Goal: Information Seeking & Learning: Learn about a topic

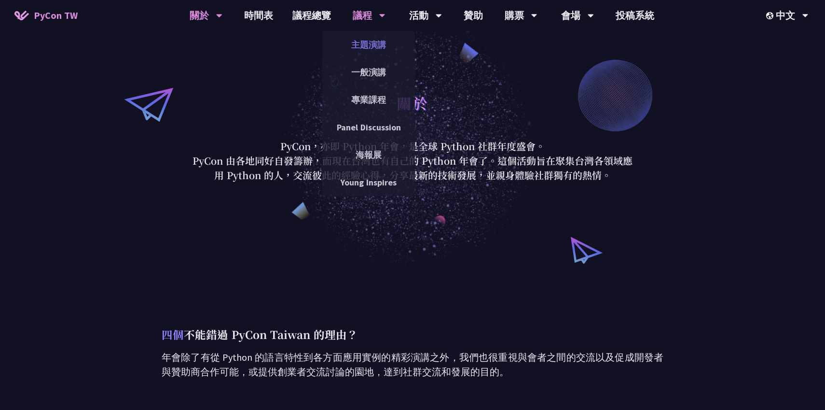
click at [371, 44] on link "主題演講" at bounding box center [368, 44] width 93 height 23
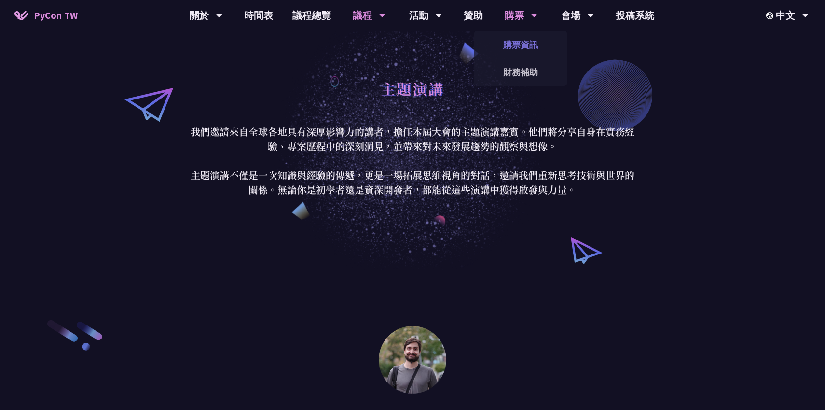
click at [523, 45] on link "購票資訊" at bounding box center [520, 44] width 93 height 23
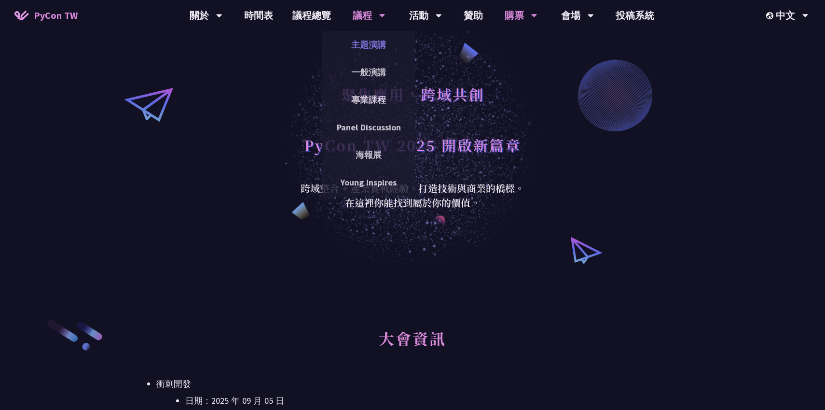
click at [378, 46] on link "主題演講" at bounding box center [368, 44] width 93 height 23
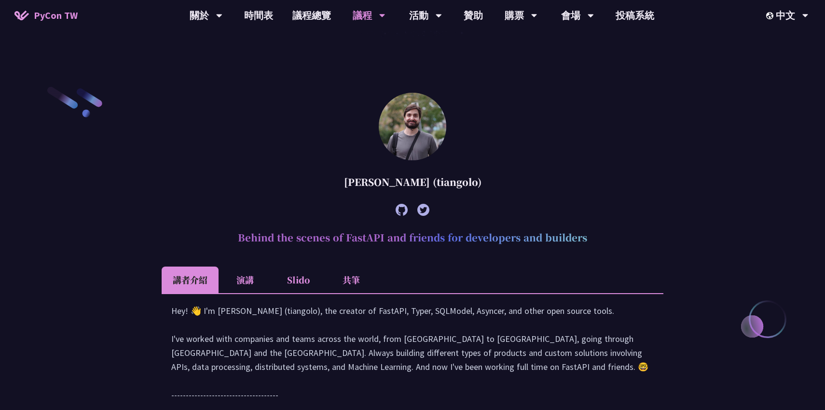
scroll to position [320, 0]
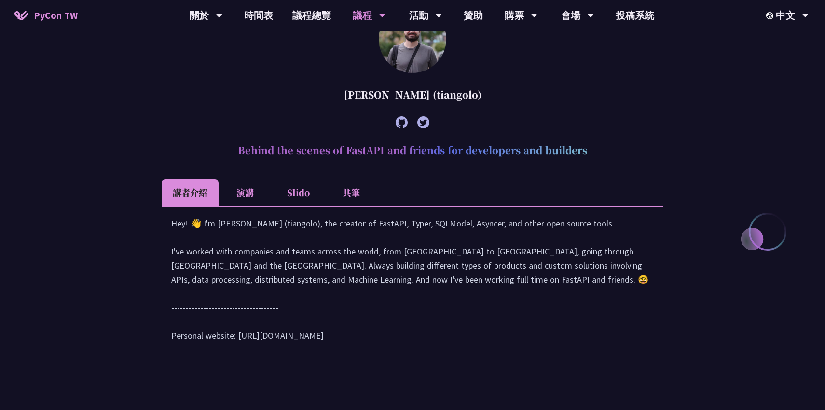
click at [234, 191] on li "演講" at bounding box center [245, 192] width 53 height 27
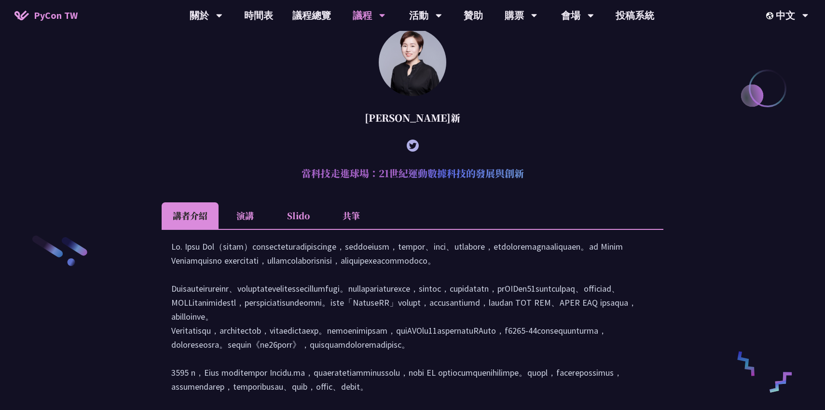
scroll to position [1364, 0]
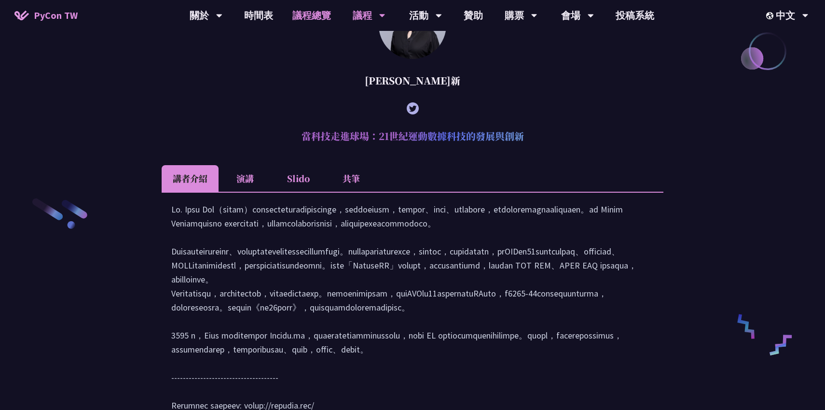
click at [320, 13] on link "議程總覽" at bounding box center [312, 15] width 58 height 31
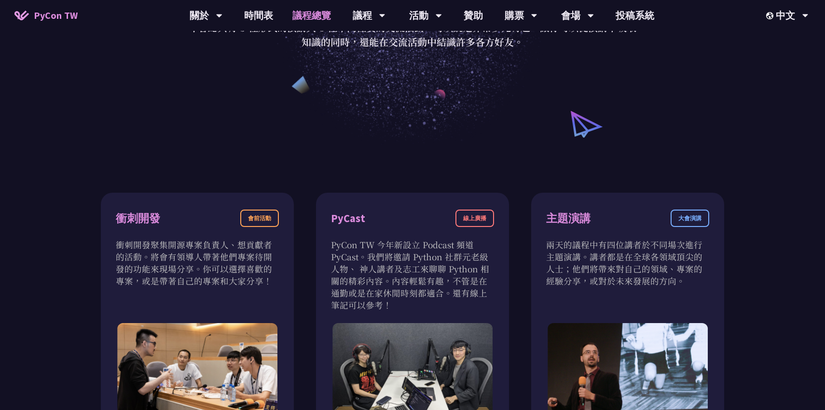
scroll to position [241, 0]
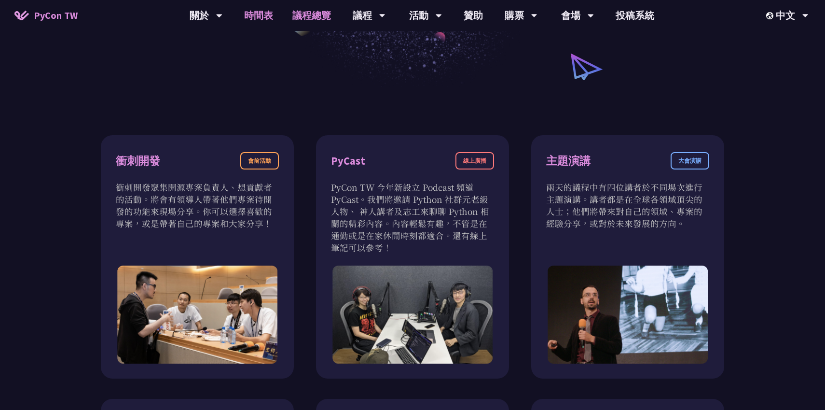
click at [260, 17] on link "時間表" at bounding box center [259, 15] width 48 height 31
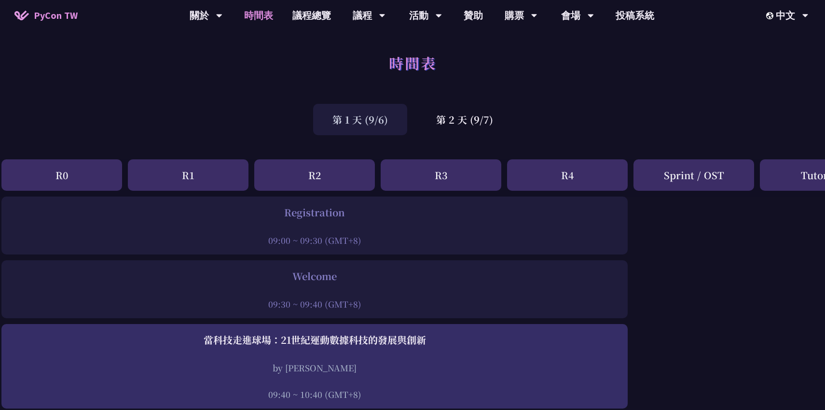
scroll to position [0, 10]
